Goal: Task Accomplishment & Management: Use online tool/utility

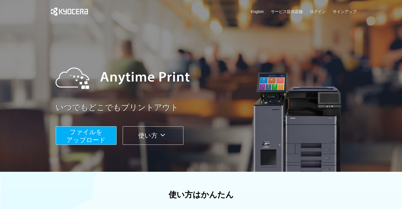
click at [96, 131] on span "ファイルを ​​アップロード" at bounding box center [85, 135] width 39 height 15
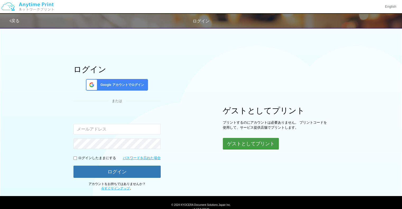
click at [233, 145] on button "ゲストとしてプリント" at bounding box center [251, 144] width 56 height 12
click at [234, 94] on div "ログイン Google アカウントでログイン または 入力されたメールアドレスまたはパスワードが正しくありません。 ログインしたままにする パスワードを忘れた…" at bounding box center [201, 108] width 317 height 166
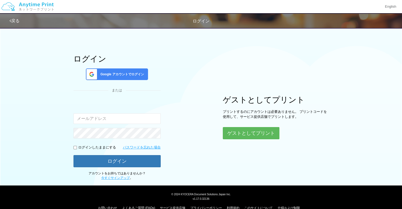
scroll to position [20, 0]
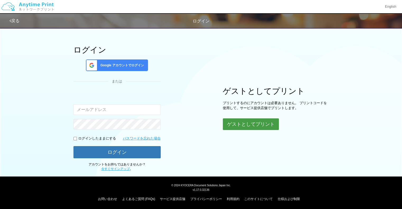
click at [240, 118] on div "ゲストとしてプリント プリントするのにアカウントは必要ありません。 プリントコードを使用して、サービス提供店舗でプリントします。 ゲストとしてプリント" at bounding box center [276, 108] width 106 height 43
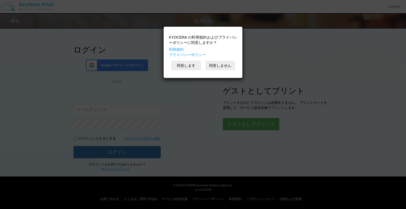
click at [200, 70] on div "KYOCERA の利用規約およびプライバシーポリシーに同意しますか？ 利用規約 プライバシーポリシー 同意します 同意しません" at bounding box center [202, 52] width 73 height 46
click at [192, 62] on button "同意します" at bounding box center [185, 65] width 29 height 9
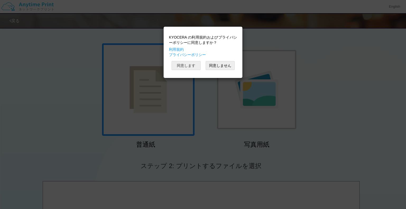
click at [190, 62] on button "同意します" at bounding box center [185, 65] width 29 height 9
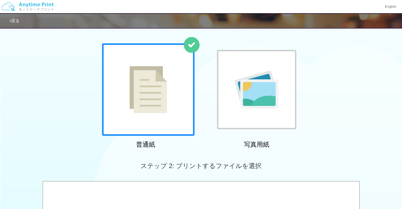
click at [169, 85] on div at bounding box center [148, 89] width 92 height 92
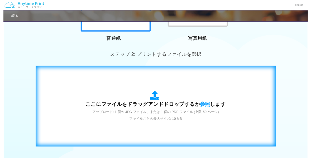
scroll to position [115, 0]
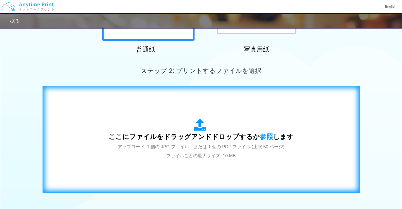
click at [222, 142] on div "ここにファイルをドラッグアンドドロップするか 参照 します アップロード: 1 個の JPG ファイル、または 1 個の PDF ファイル (上限 50 ペー…" at bounding box center [201, 139] width 185 height 41
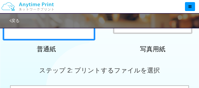
drag, startPoint x: 126, startPoint y: 88, endPoint x: 128, endPoint y: 93, distance: 5.2
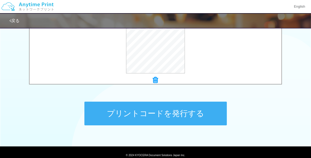
scroll to position [229, 0]
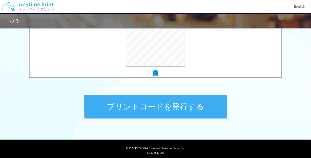
click at [189, 111] on button "プリントコードを発行する" at bounding box center [155, 107] width 143 height 24
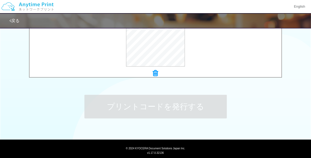
scroll to position [0, 0]
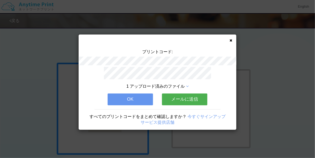
click at [150, 102] on button "OK" at bounding box center [130, 100] width 45 height 12
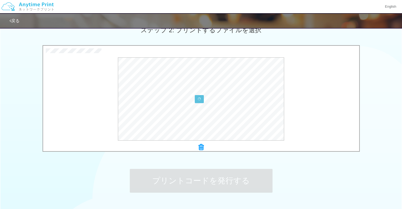
scroll to position [151, 0]
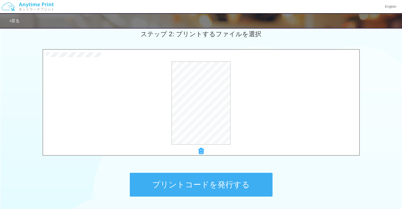
click at [246, 173] on button "プリントコードを発行する" at bounding box center [201, 185] width 143 height 24
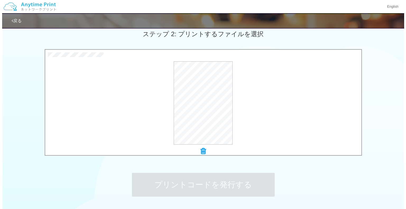
scroll to position [0, 0]
